Goal: Task Accomplishment & Management: Manage account settings

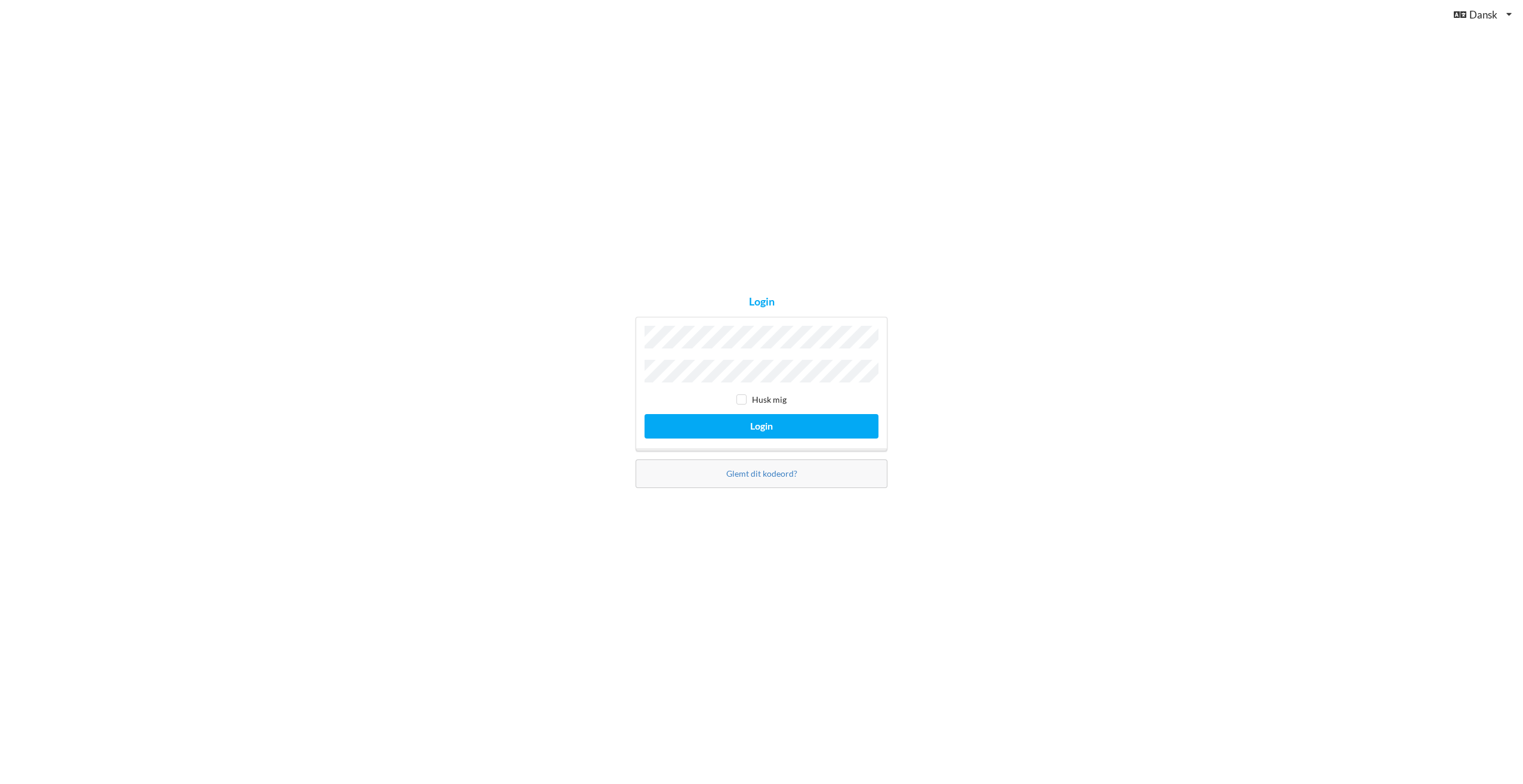
click at [644, 414] on button "Login" at bounding box center [762, 426] width 234 height 25
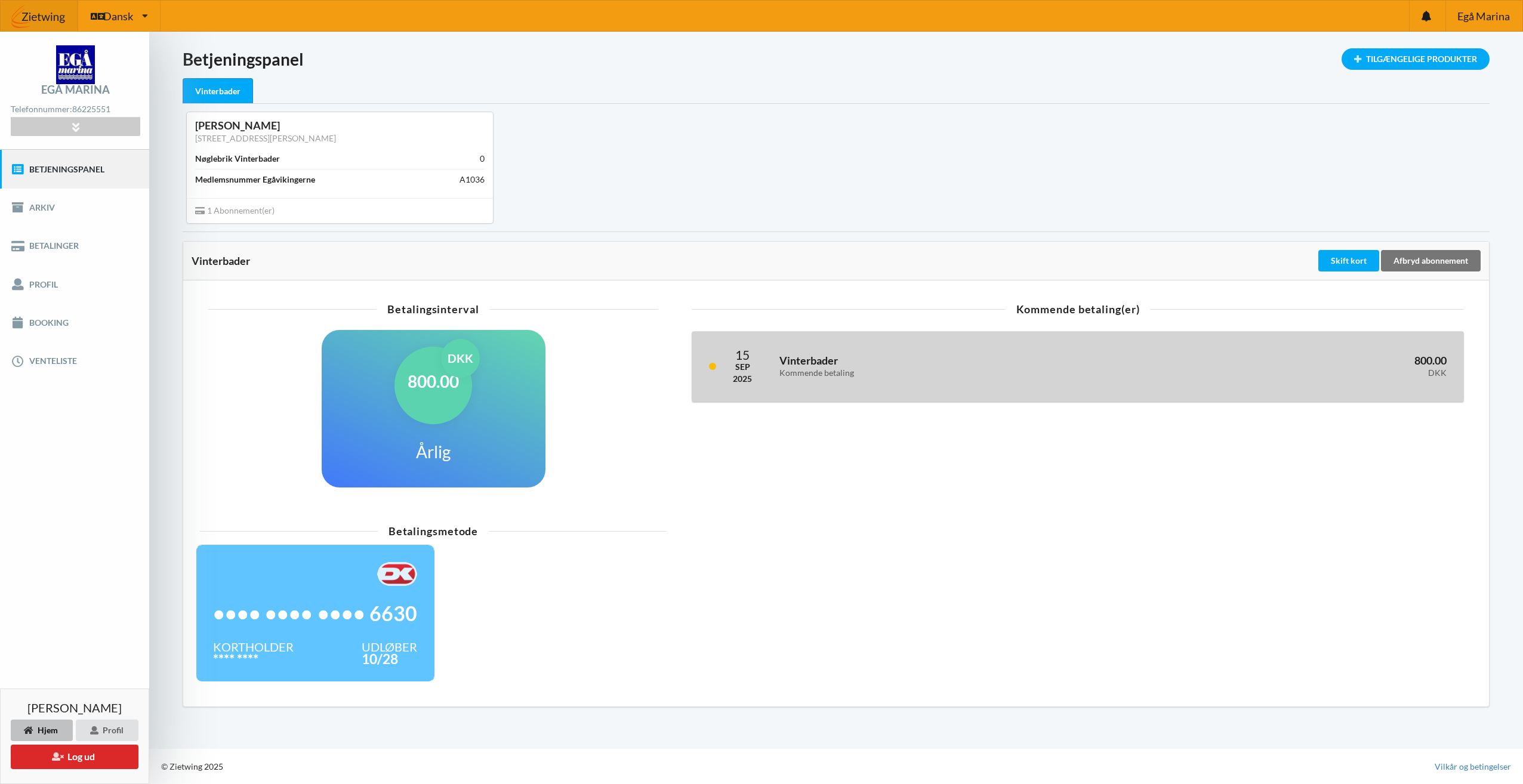
click at [999, 378] on div "Kommende betaling" at bounding box center [953, 373] width 347 height 10
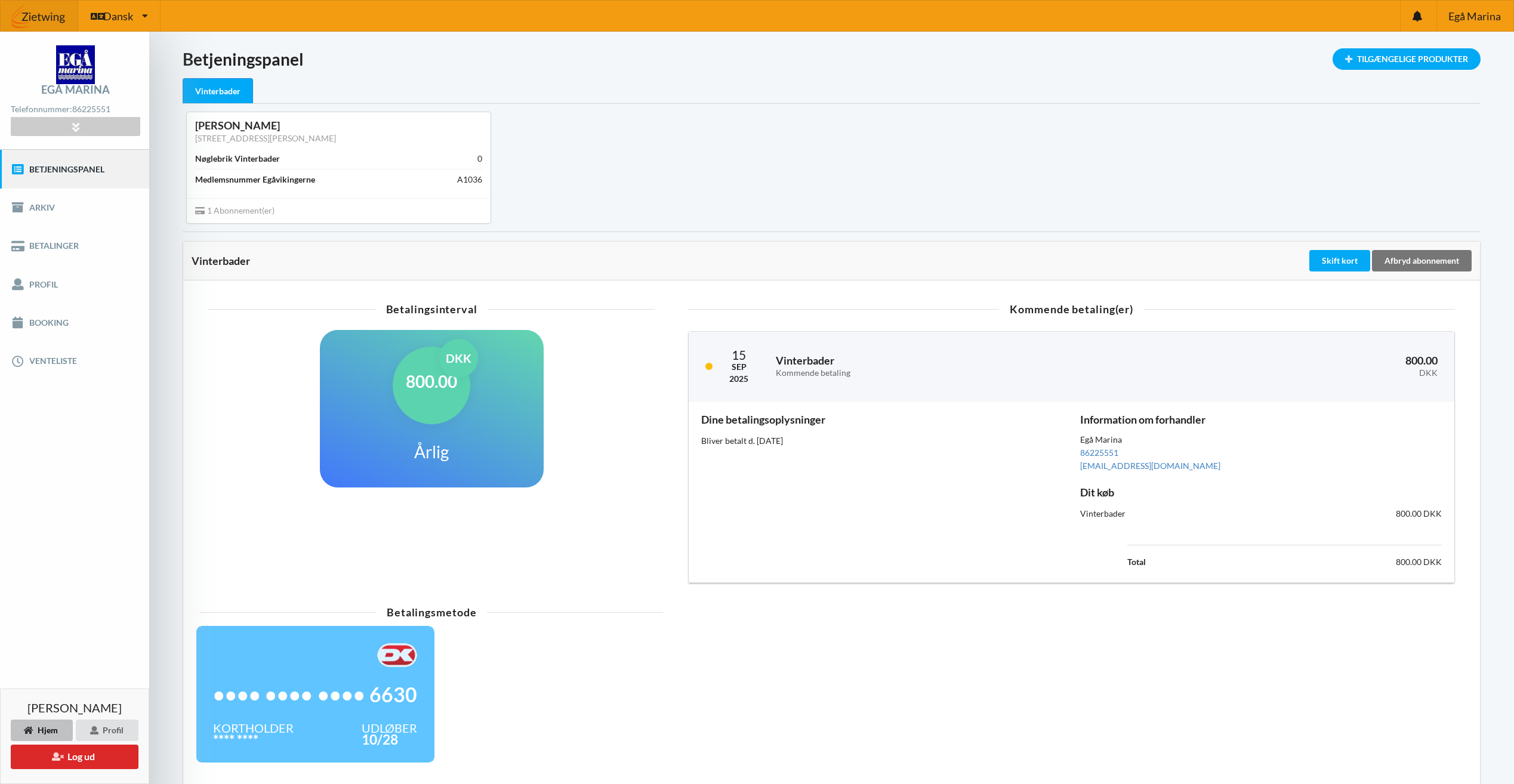
click at [666, 506] on div "Betalingsinterval 800.00 DKK Årlig" at bounding box center [432, 444] width 480 height 295
click at [57, 282] on link "Profil" at bounding box center [75, 284] width 149 height 38
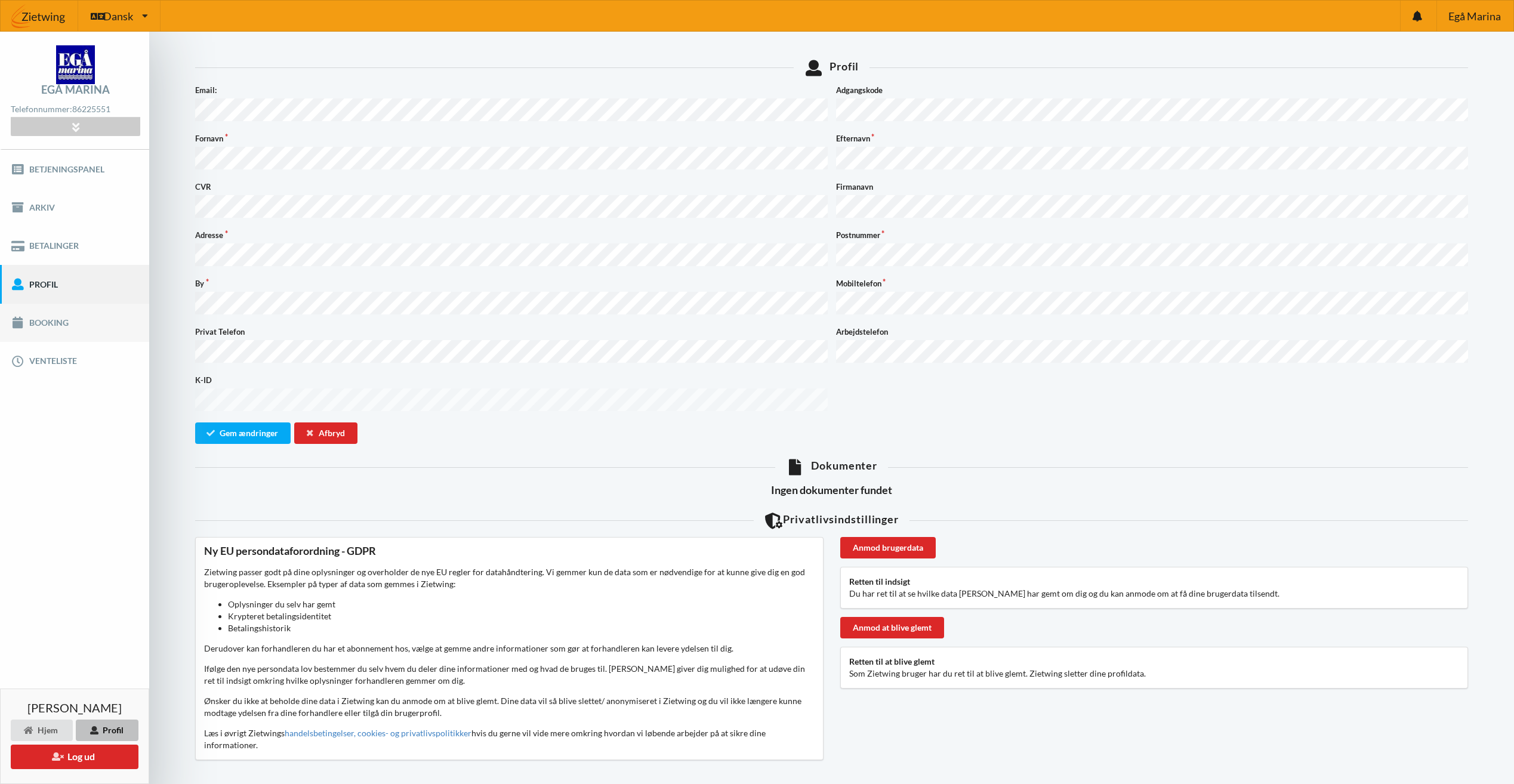
click at [73, 324] on link "Booking" at bounding box center [75, 323] width 149 height 38
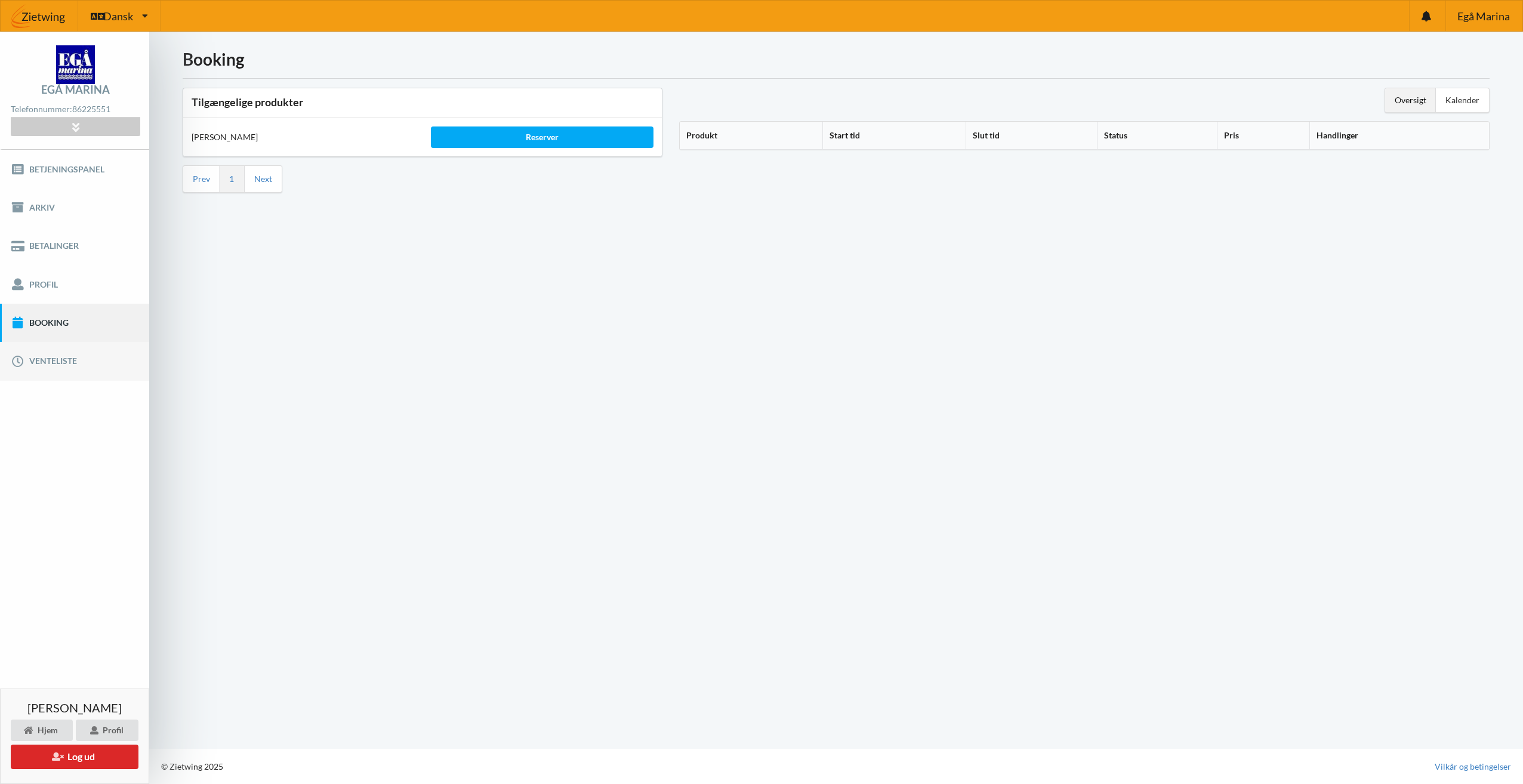
click at [77, 354] on link "Venteliste" at bounding box center [75, 361] width 149 height 38
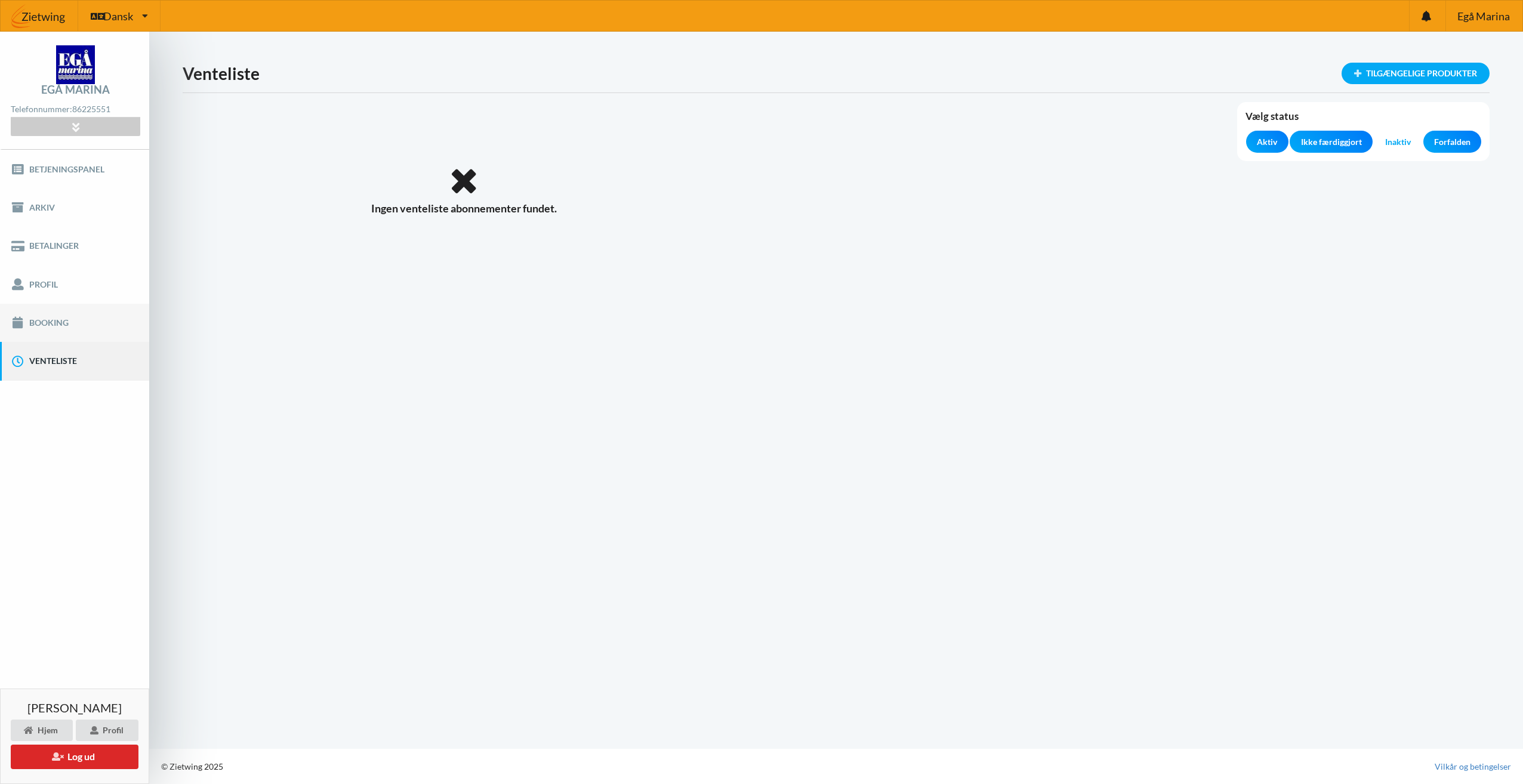
click at [76, 331] on link "Booking" at bounding box center [75, 323] width 149 height 38
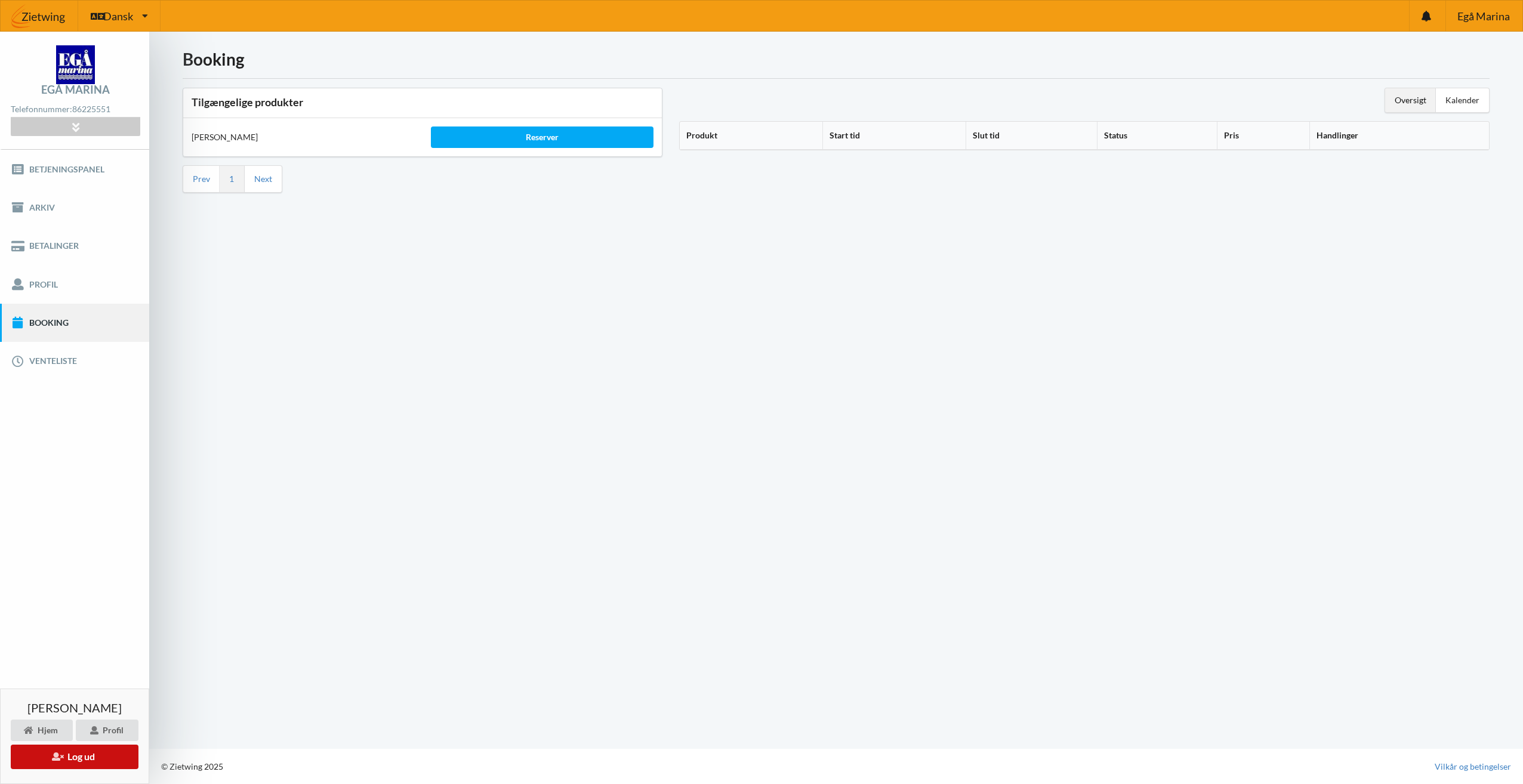
click at [105, 755] on button "Log ud" at bounding box center [74, 757] width 128 height 25
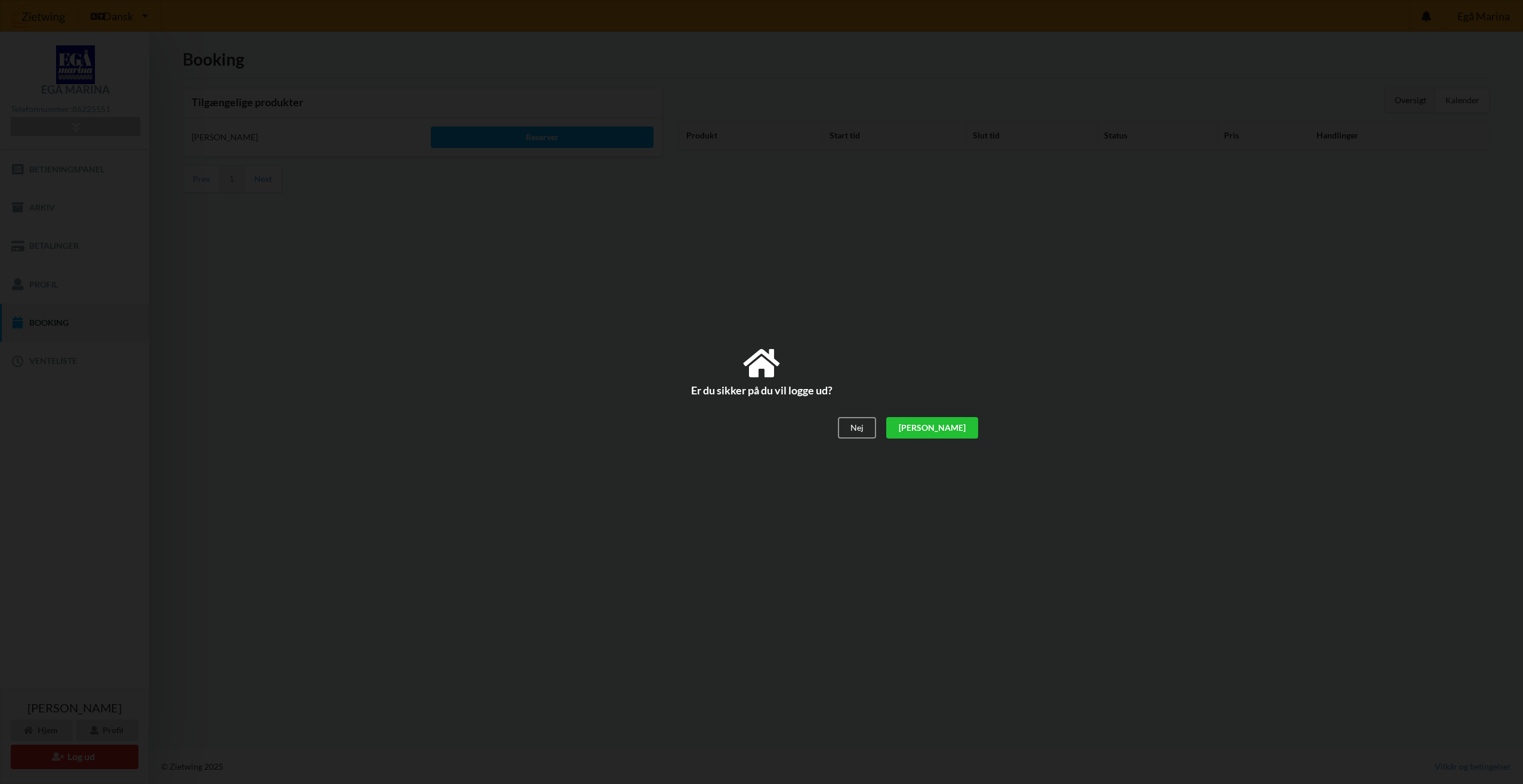
click at [965, 431] on div "[PERSON_NAME]" at bounding box center [932, 428] width 92 height 21
